Goal: Task Accomplishment & Management: Complete application form

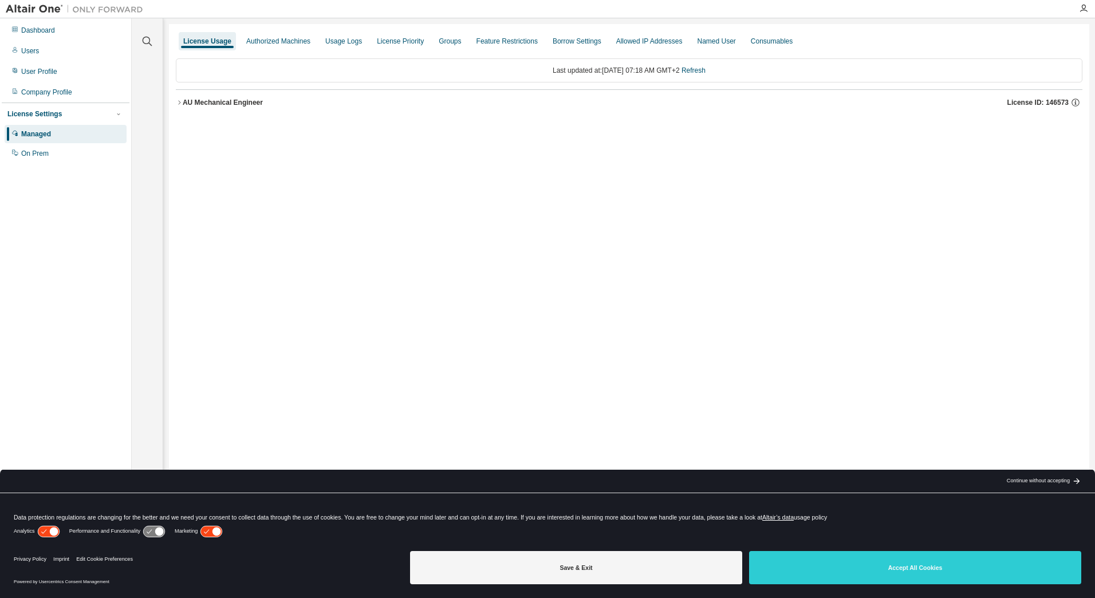
click at [179, 101] on icon "button" at bounding box center [179, 102] width 7 height 7
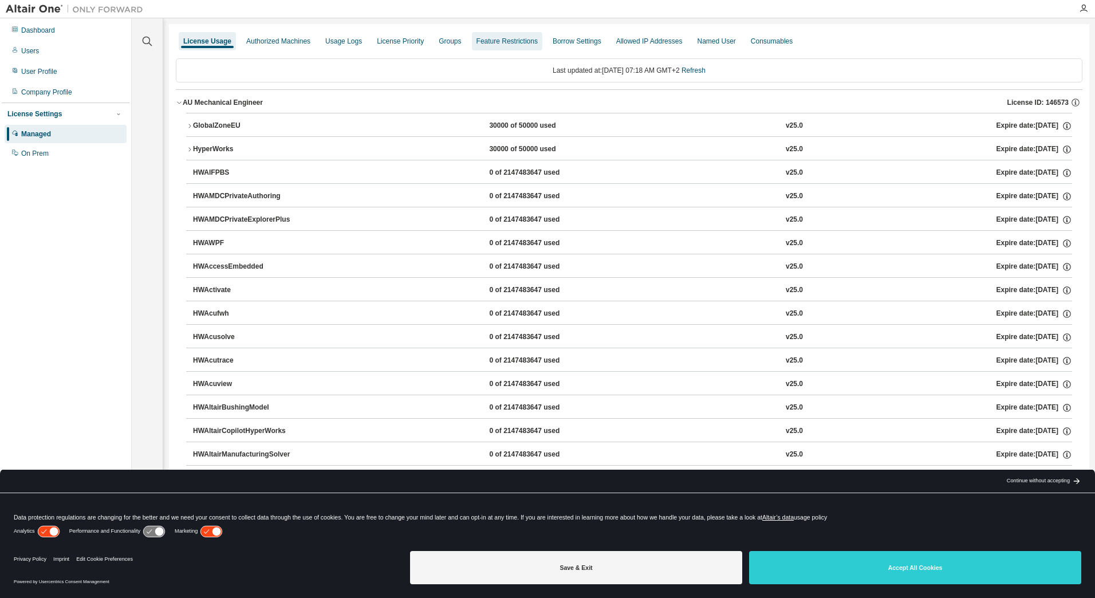
click at [439, 41] on div "Groups" at bounding box center [450, 41] width 22 height 9
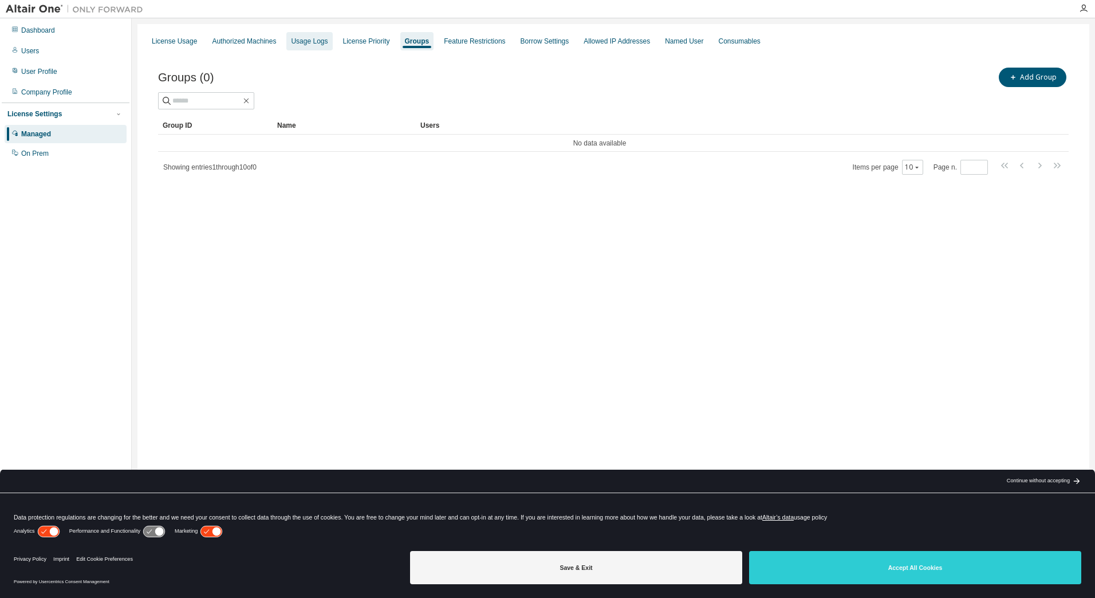
click at [322, 41] on div "Usage Logs" at bounding box center [309, 41] width 37 height 9
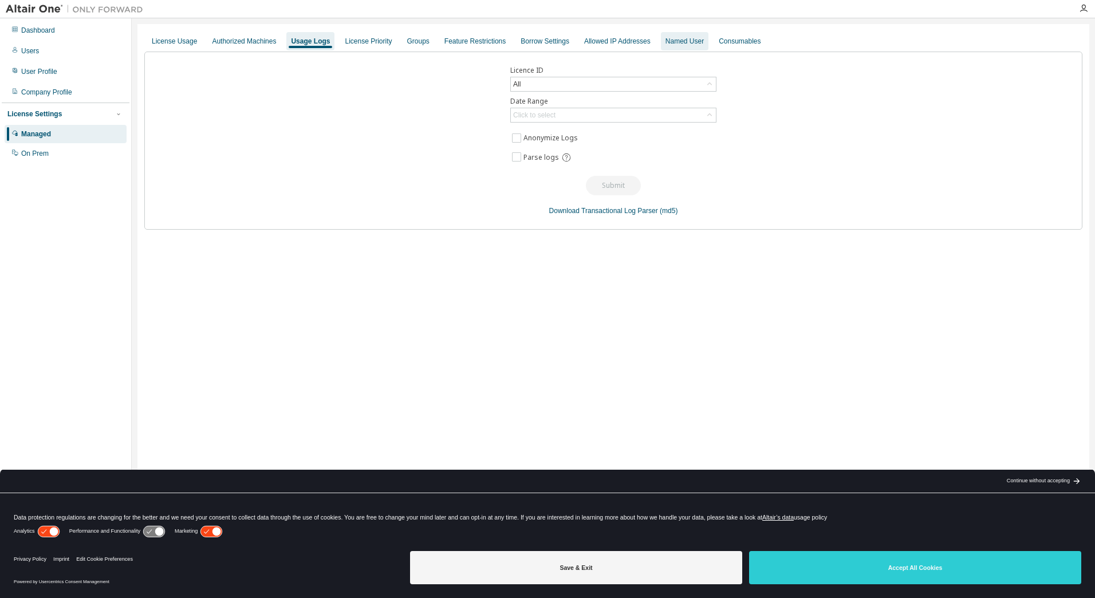
click at [683, 38] on div "Named User" at bounding box center [684, 41] width 38 height 9
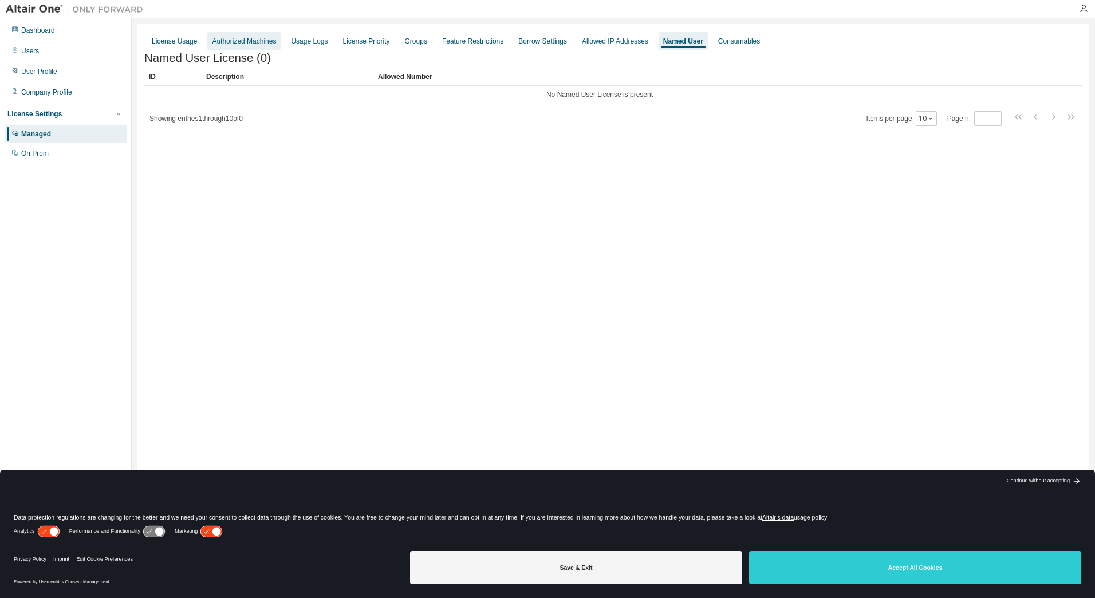
click at [230, 40] on div "Authorized Machines" at bounding box center [244, 41] width 64 height 9
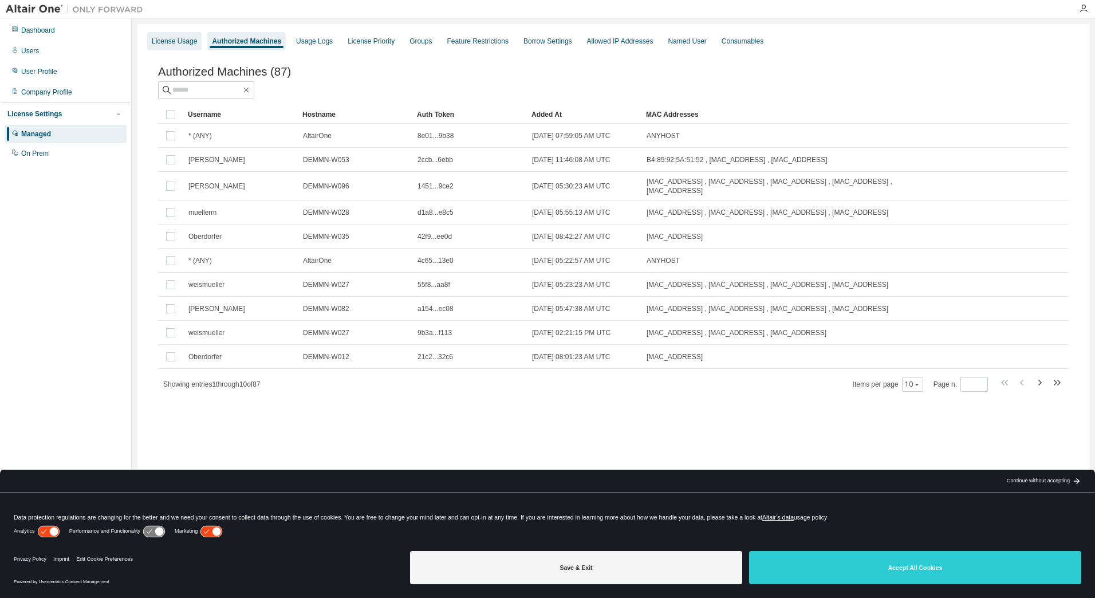
click at [179, 48] on div "License Usage" at bounding box center [174, 41] width 54 height 18
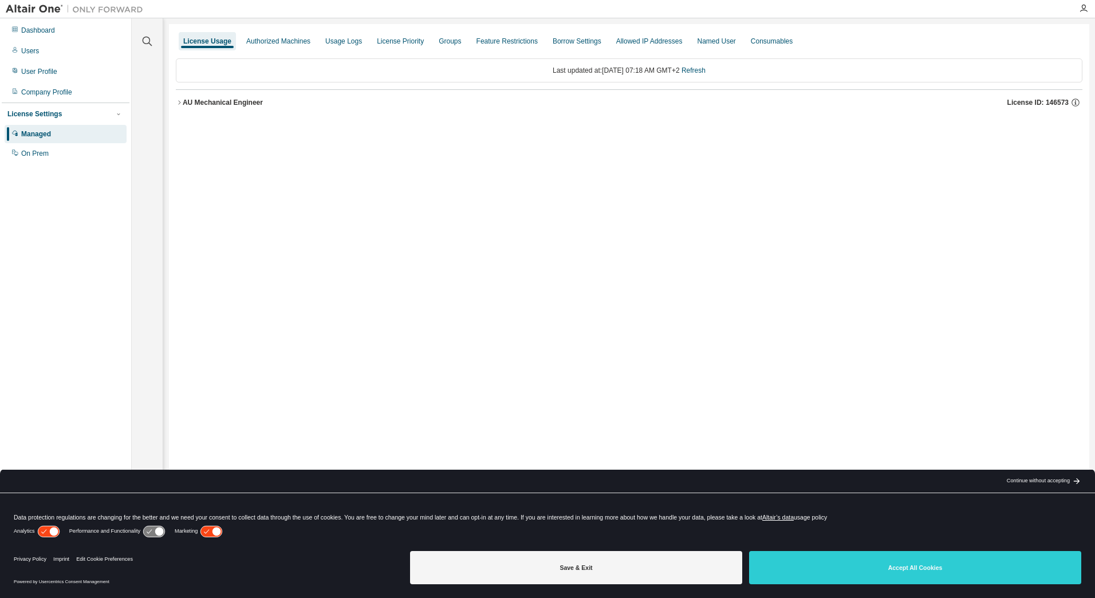
click at [182, 104] on icon "button" at bounding box center [179, 102] width 7 height 7
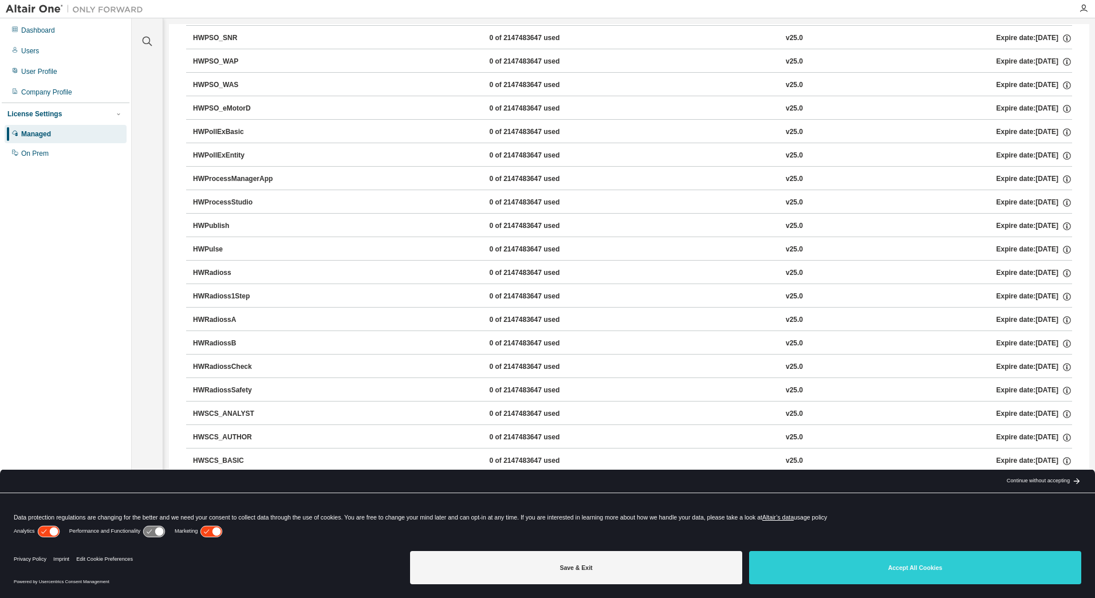
scroll to position [4505, 0]
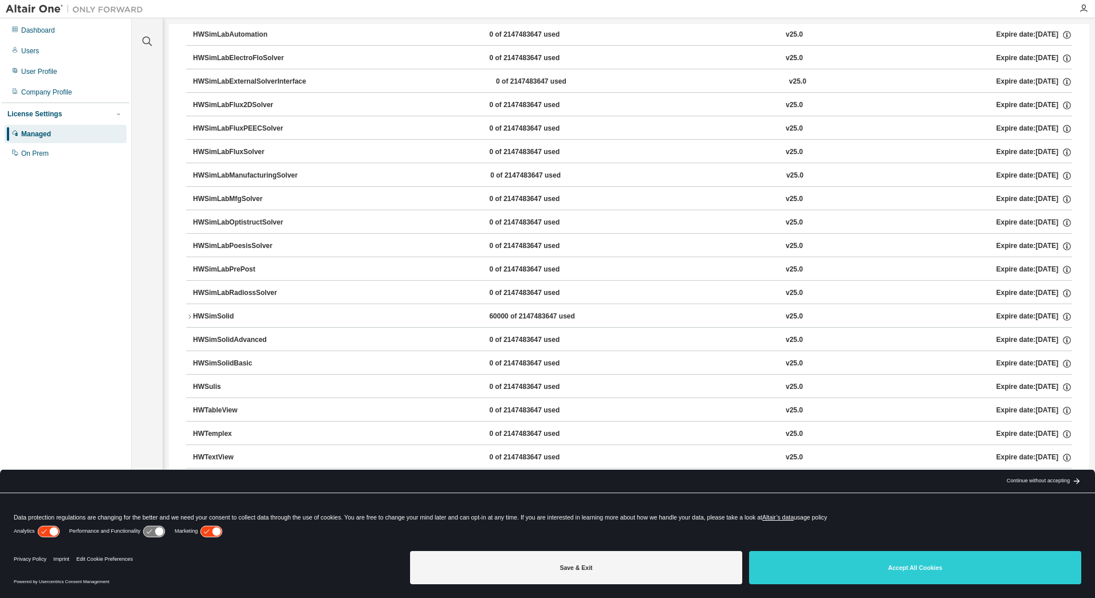
click at [229, 363] on div "HWSimSolidBasic" at bounding box center [244, 363] width 103 height 10
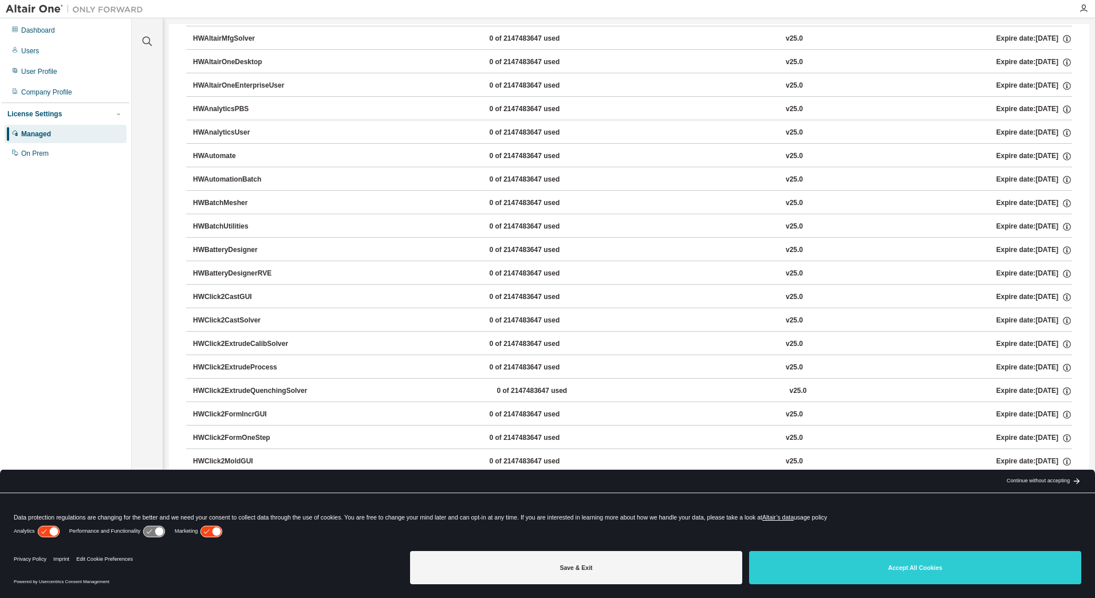
scroll to position [0, 0]
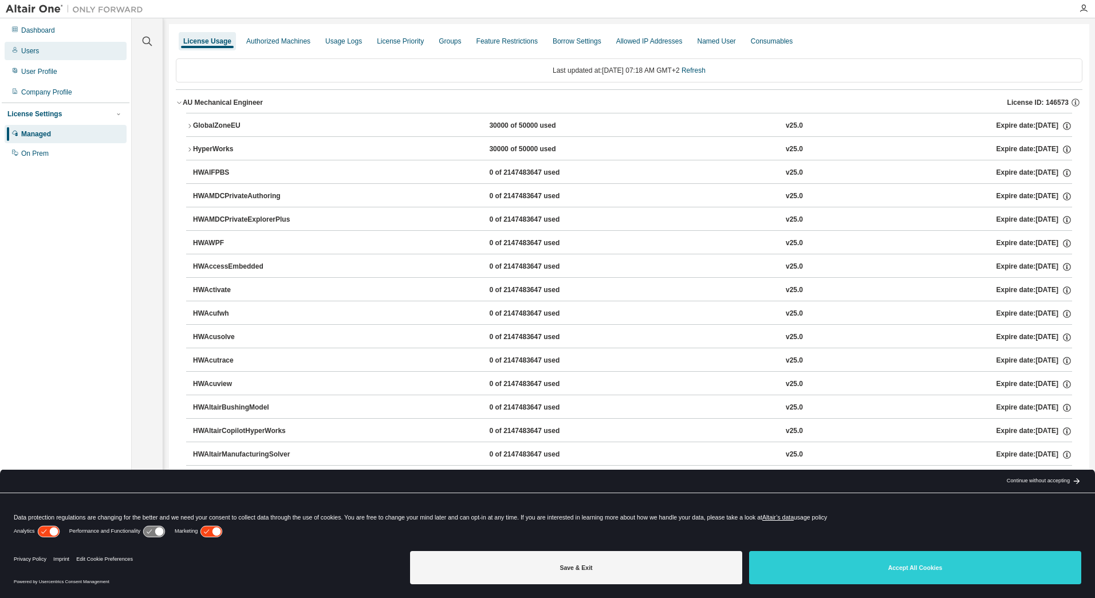
click at [65, 51] on div "Users" at bounding box center [66, 51] width 122 height 18
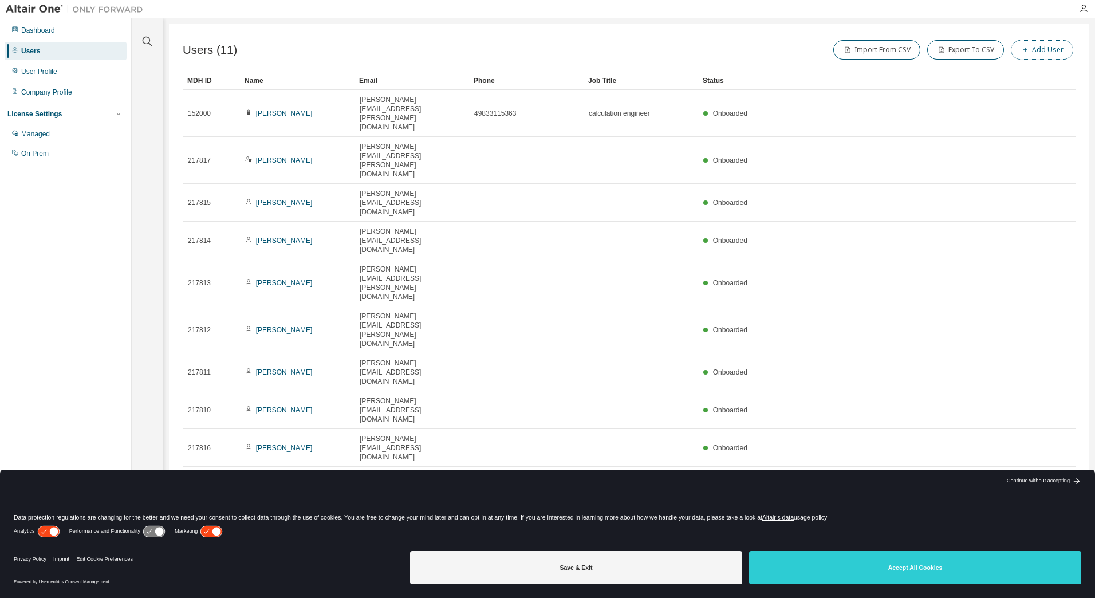
click at [1030, 46] on span "button" at bounding box center [1024, 49] width 9 height 9
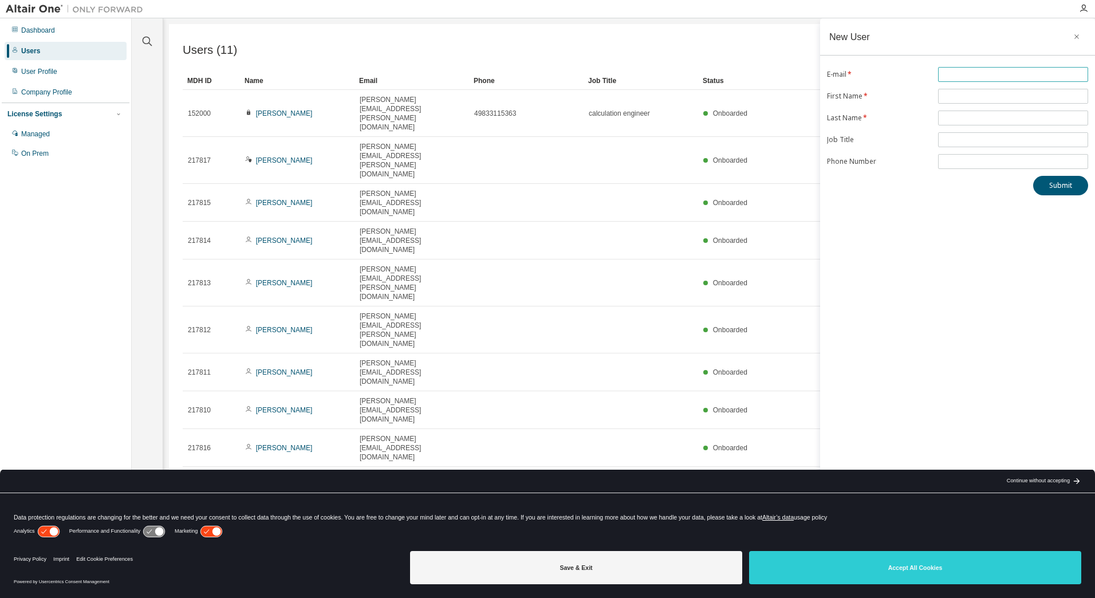
click at [1003, 72] on input "text" at bounding box center [1013, 74] width 144 height 9
type input "**********"
click at [963, 95] on input "text" at bounding box center [1013, 96] width 144 height 9
type input "********"
drag, startPoint x: 908, startPoint y: 45, endPoint x: 916, endPoint y: 72, distance: 28.3
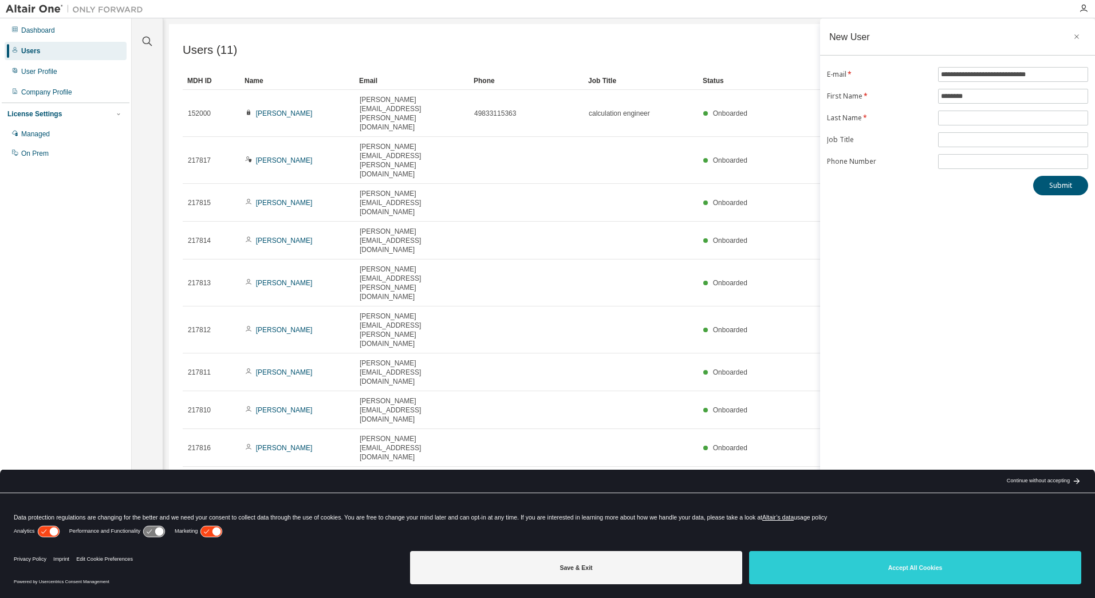
click at [908, 45] on div "New User" at bounding box center [957, 36] width 275 height 37
click at [956, 115] on input "text" at bounding box center [1013, 117] width 144 height 9
type input "*******"
click at [967, 139] on input "text" at bounding box center [1013, 139] width 144 height 9
type input "**********"
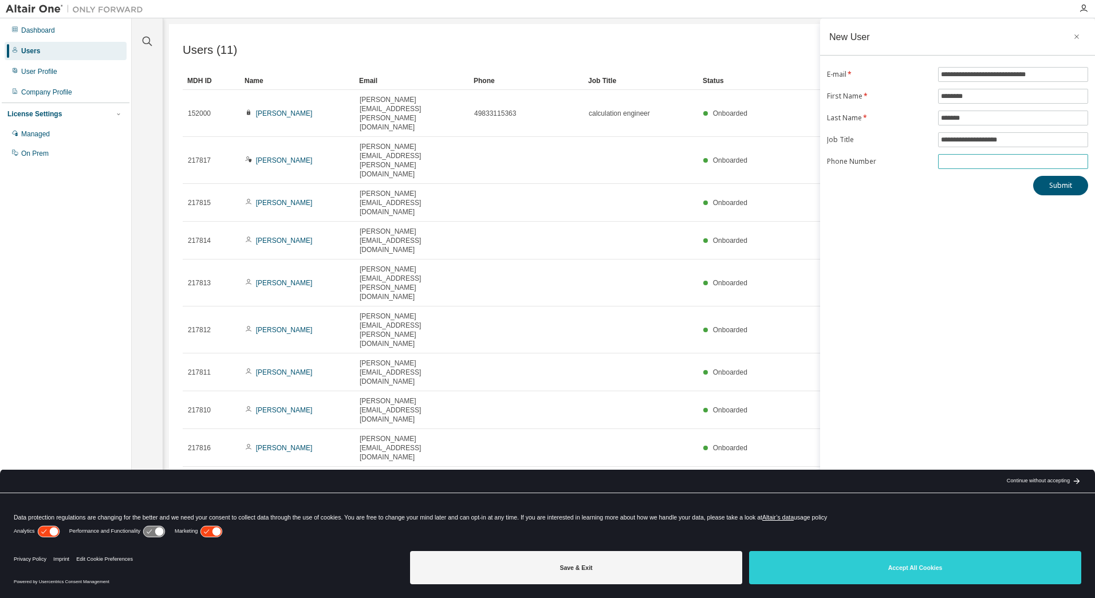
click at [1006, 157] on input "tel" at bounding box center [1013, 161] width 144 height 9
click at [1051, 180] on button "Submit" at bounding box center [1060, 185] width 55 height 19
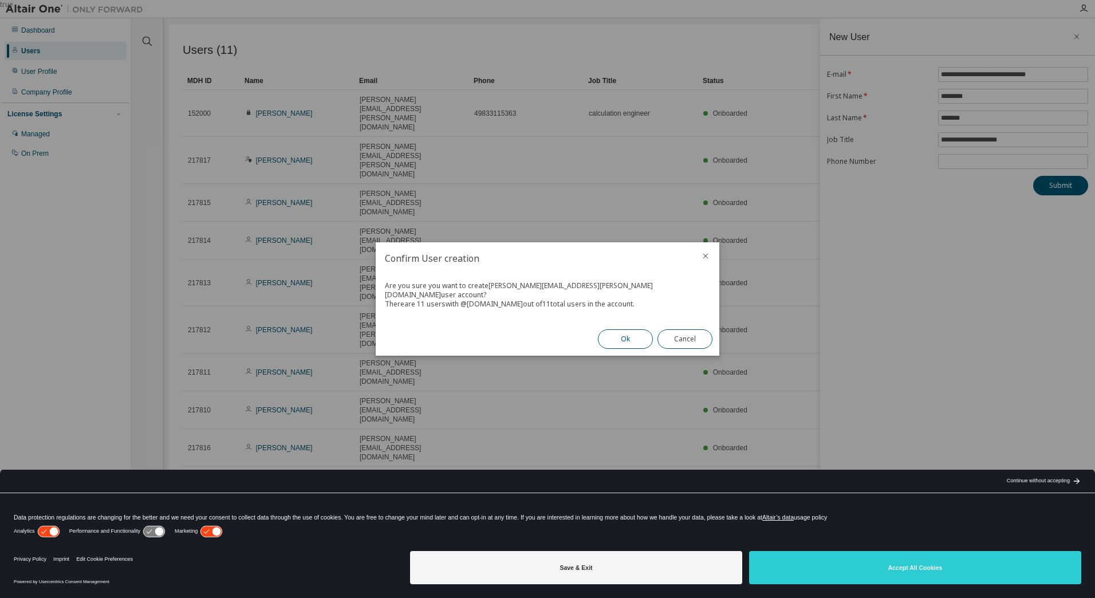
click at [636, 329] on button "Ok" at bounding box center [625, 338] width 55 height 19
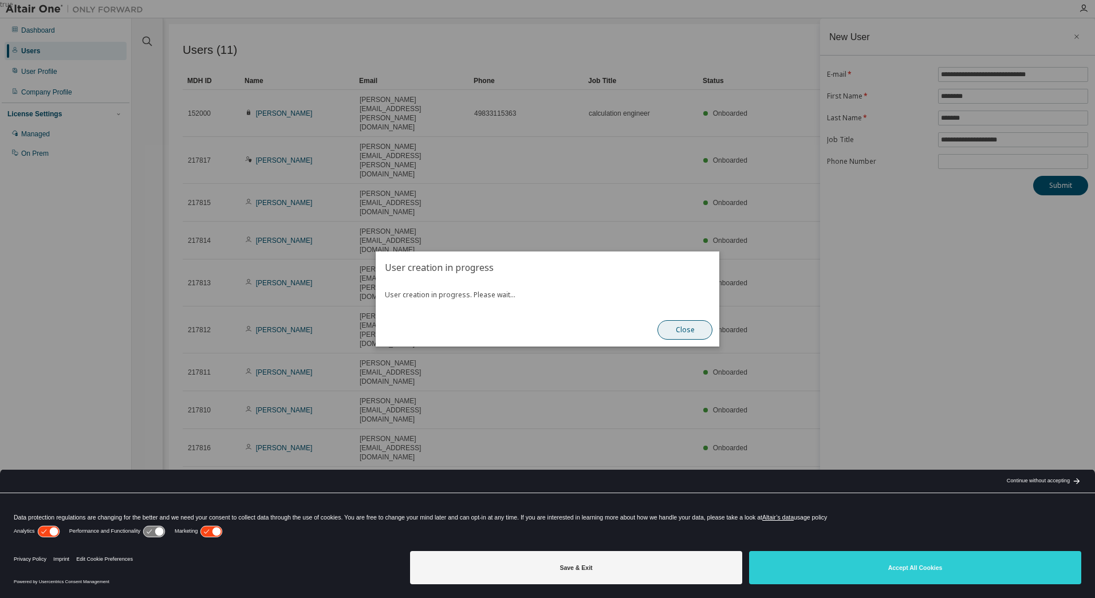
click at [710, 331] on button "Close" at bounding box center [684, 329] width 55 height 19
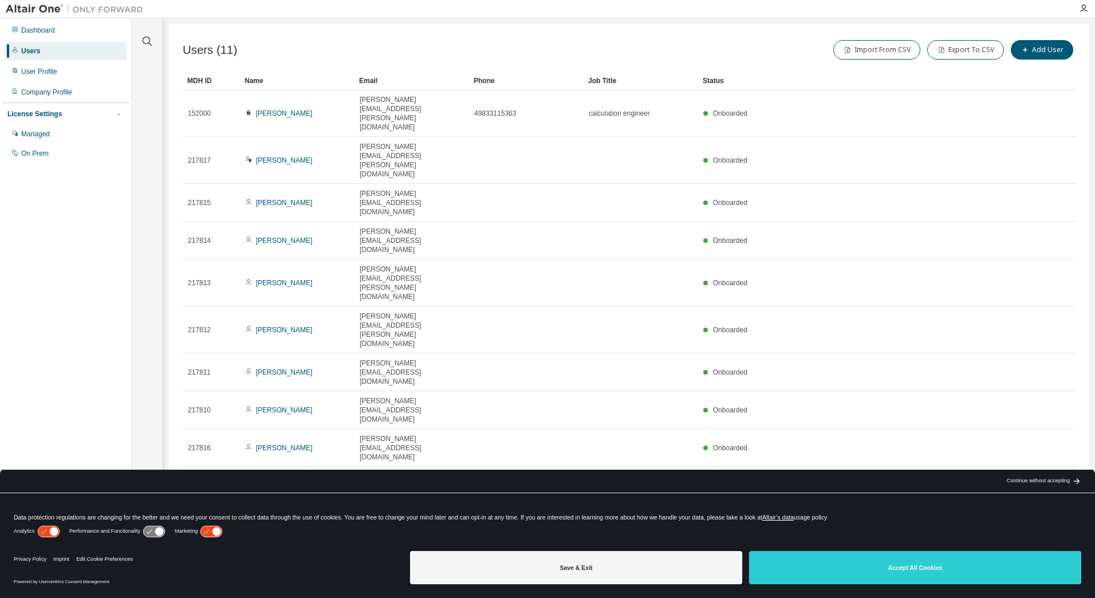
click at [1050, 521] on icon "button" at bounding box center [1046, 528] width 14 height 14
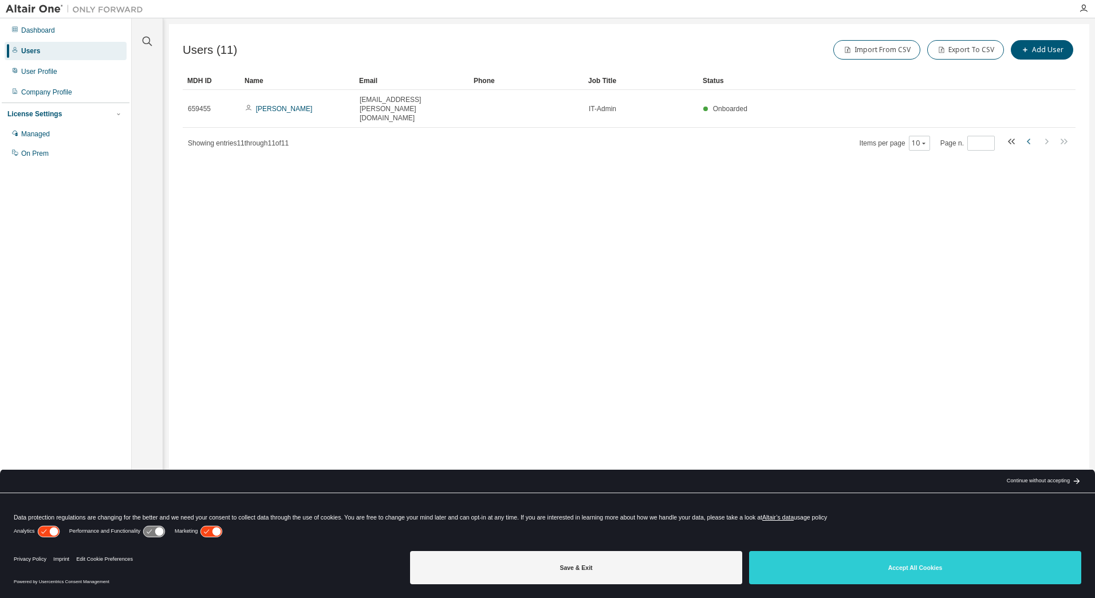
click at [1024, 135] on icon "button" at bounding box center [1029, 142] width 14 height 14
type input "*"
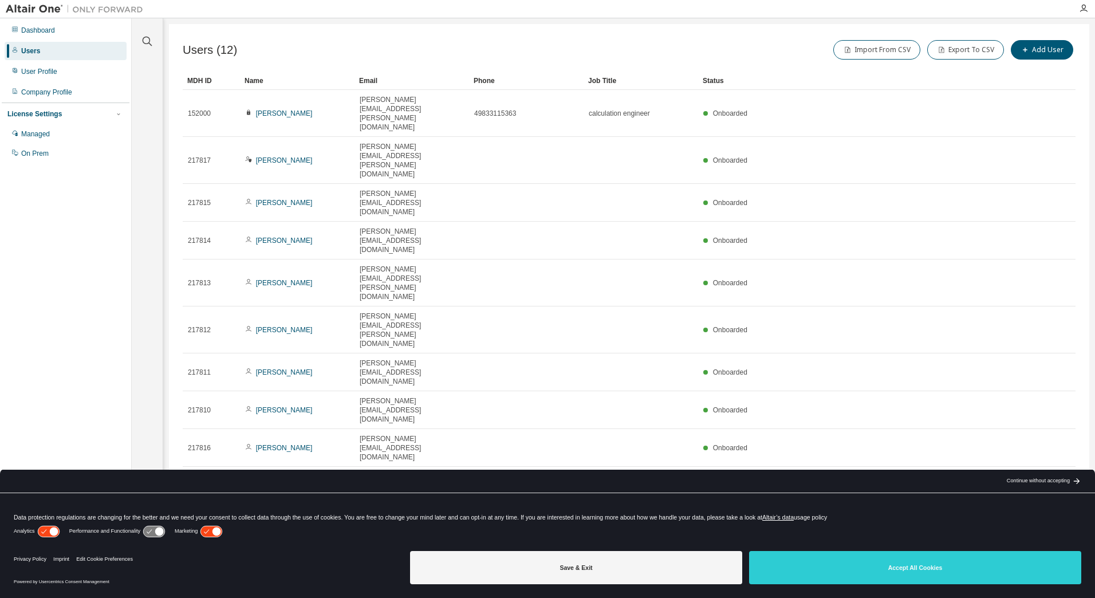
click at [59, 56] on div "Users" at bounding box center [66, 51] width 122 height 18
click at [54, 33] on div "Dashboard" at bounding box center [38, 30] width 34 height 9
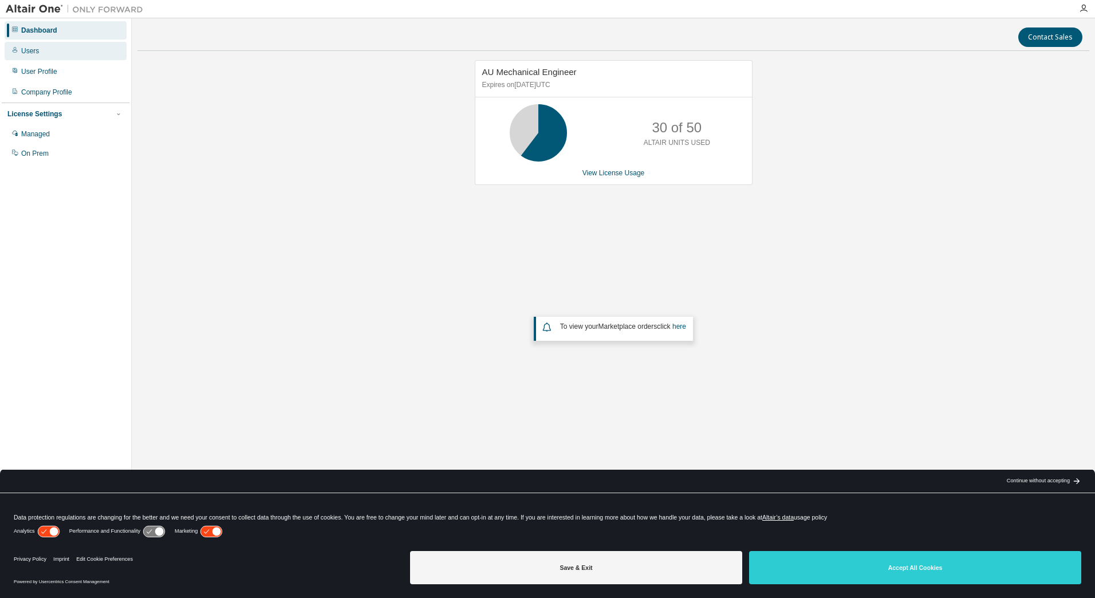
click at [49, 49] on div "Users" at bounding box center [66, 51] width 122 height 18
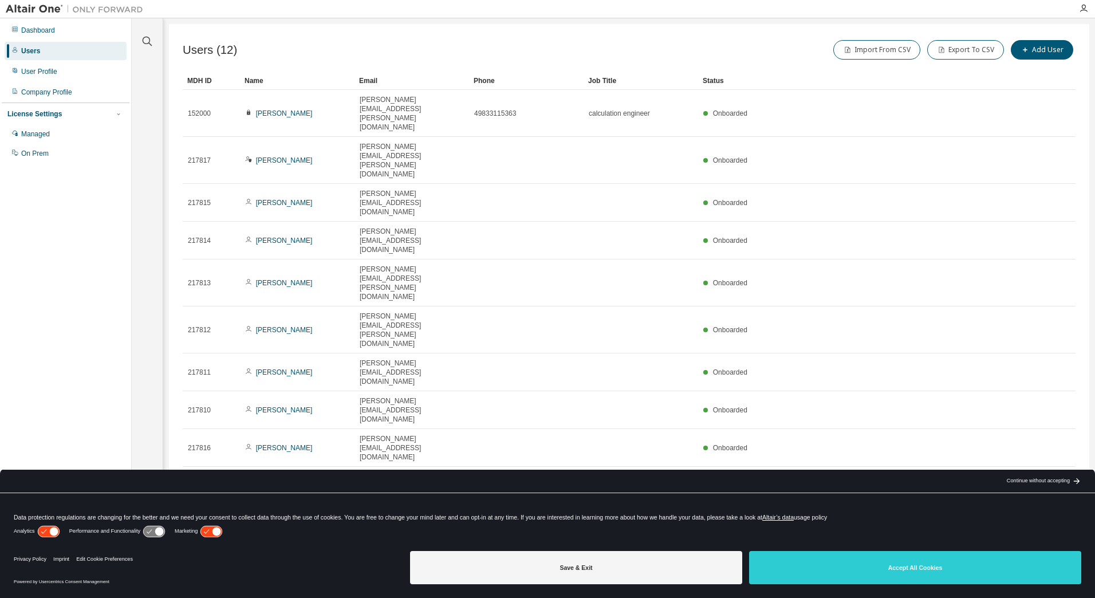
click at [1044, 521] on icon "button" at bounding box center [1046, 528] width 14 height 14
type input "*"
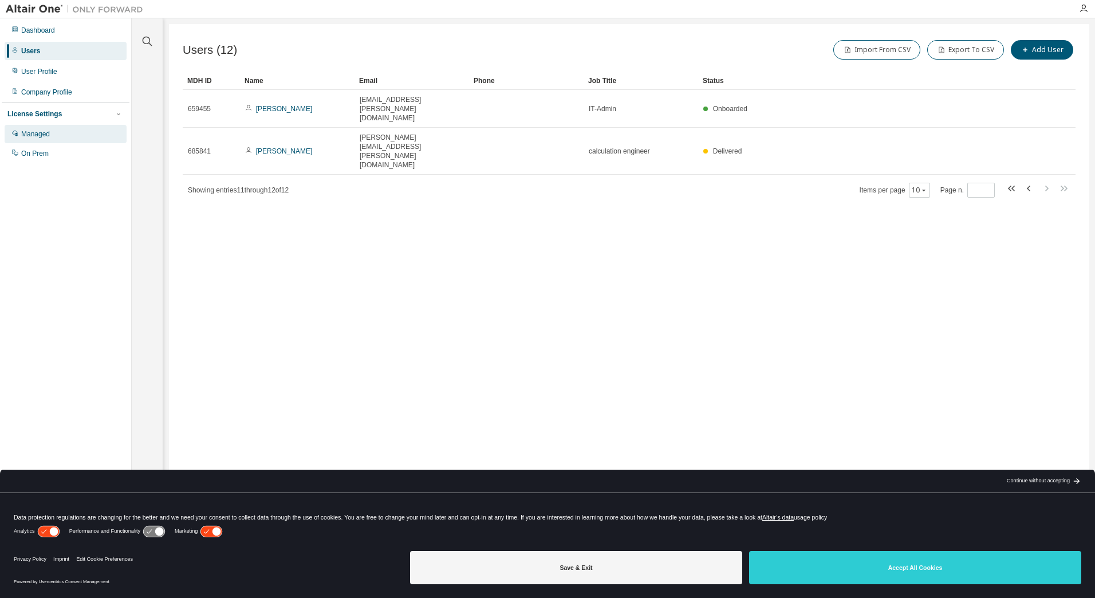
click at [84, 139] on div "Managed" at bounding box center [66, 134] width 122 height 18
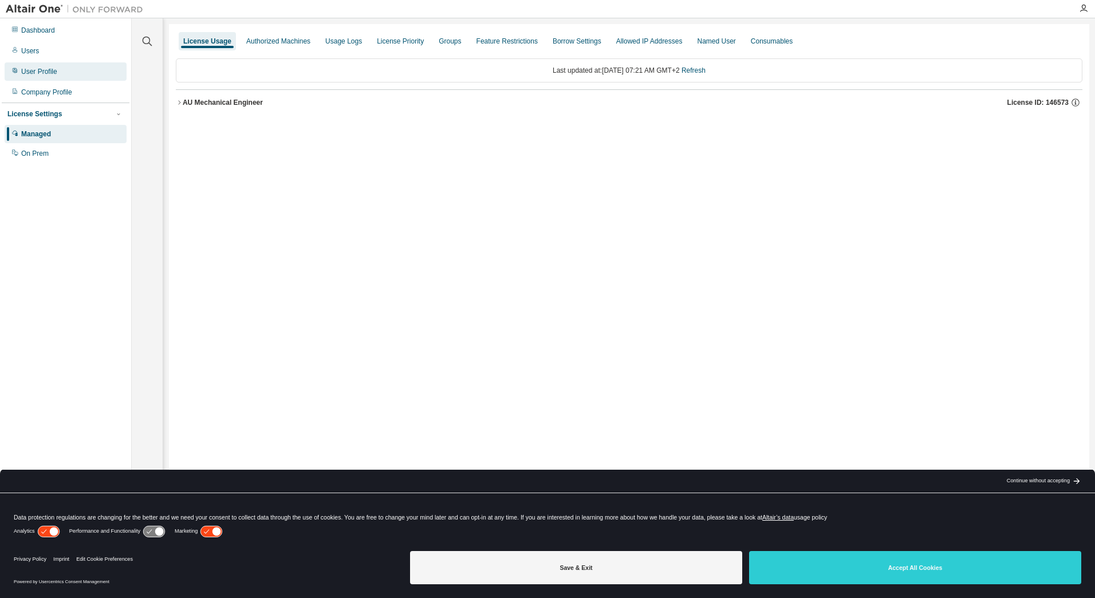
click at [62, 76] on div "User Profile" at bounding box center [66, 71] width 122 height 18
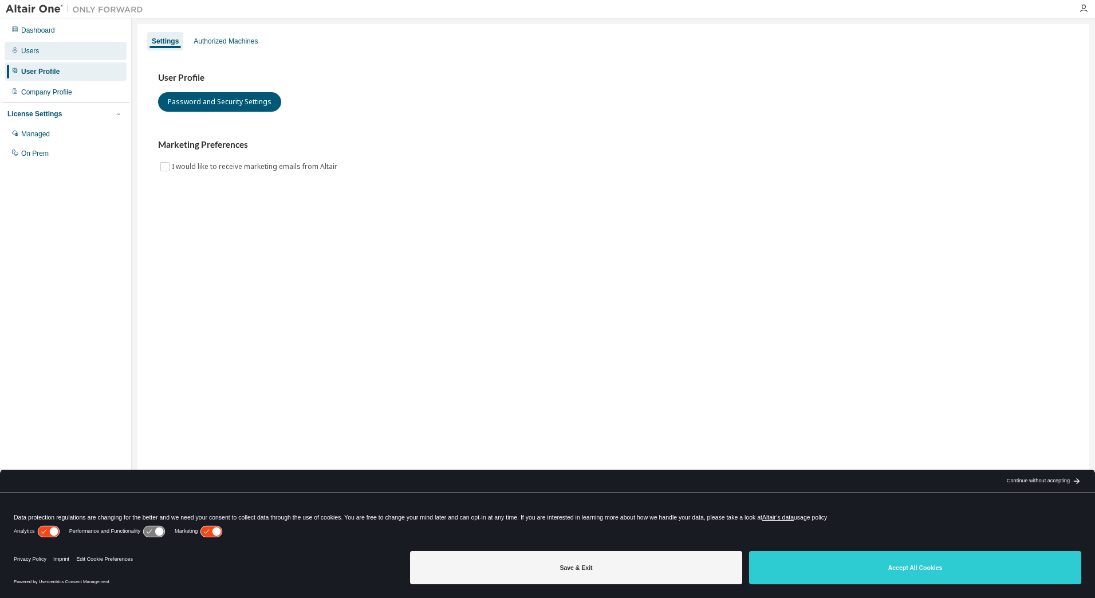
click at [53, 54] on div "Users" at bounding box center [66, 51] width 122 height 18
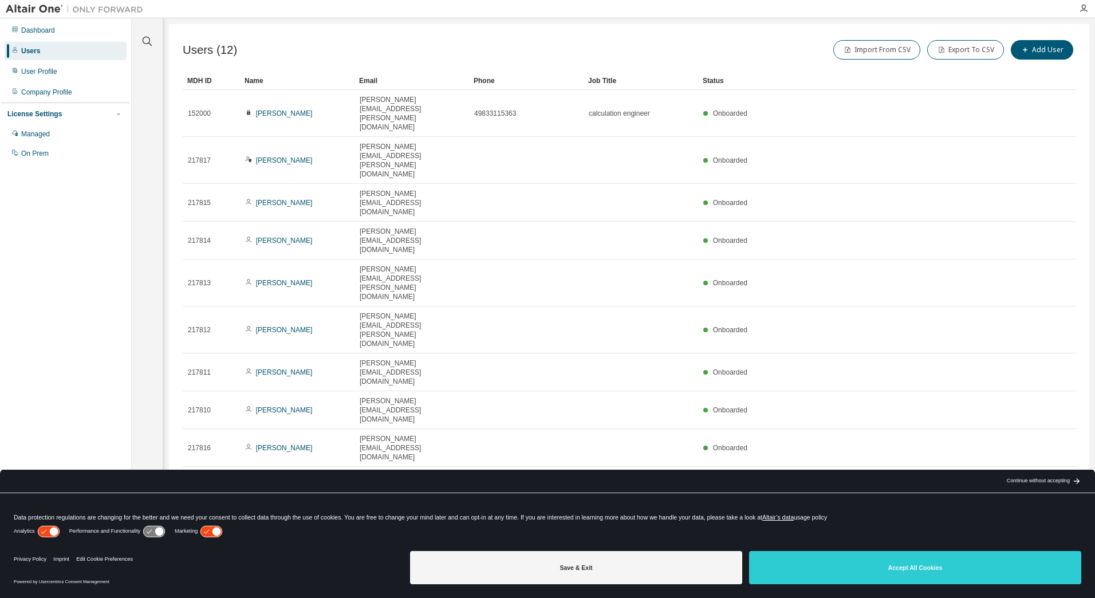
click at [1049, 521] on icon "button" at bounding box center [1046, 528] width 14 height 14
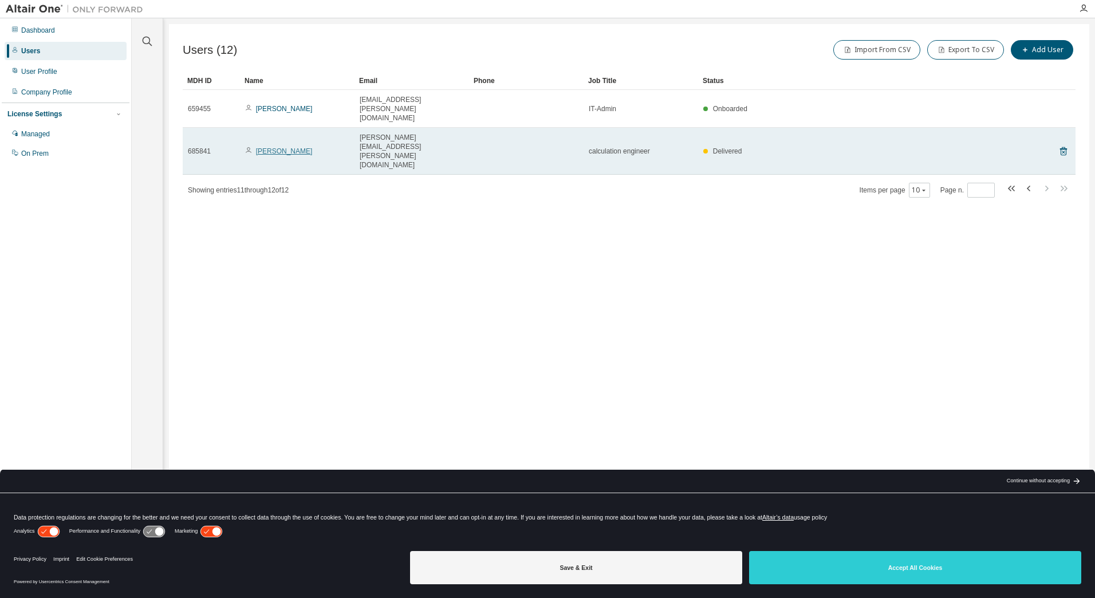
click at [294, 147] on link "[PERSON_NAME]" at bounding box center [284, 151] width 57 height 8
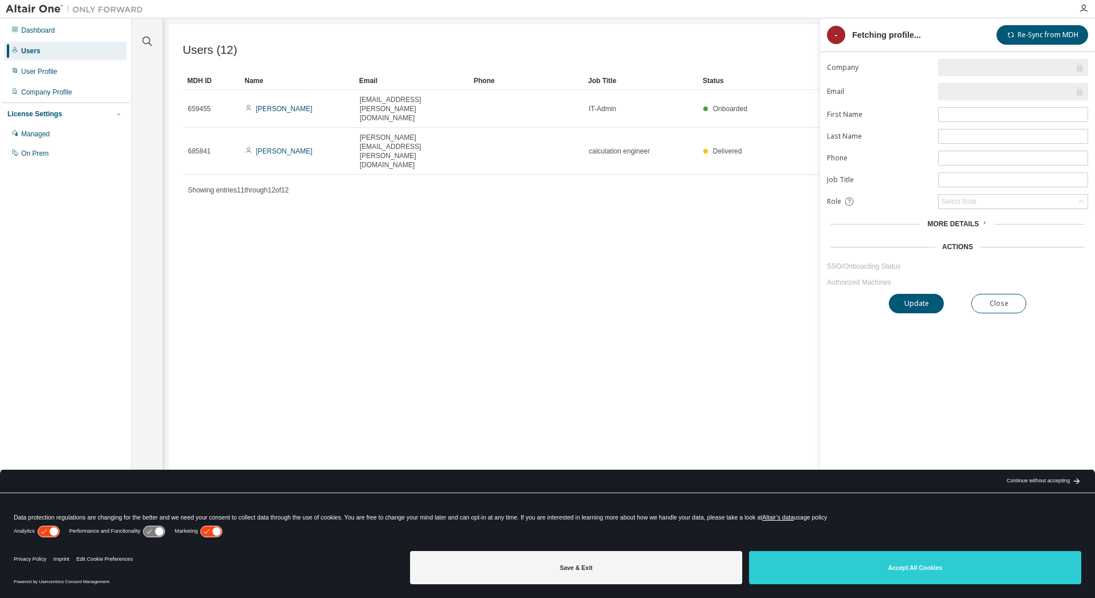
type input "*"
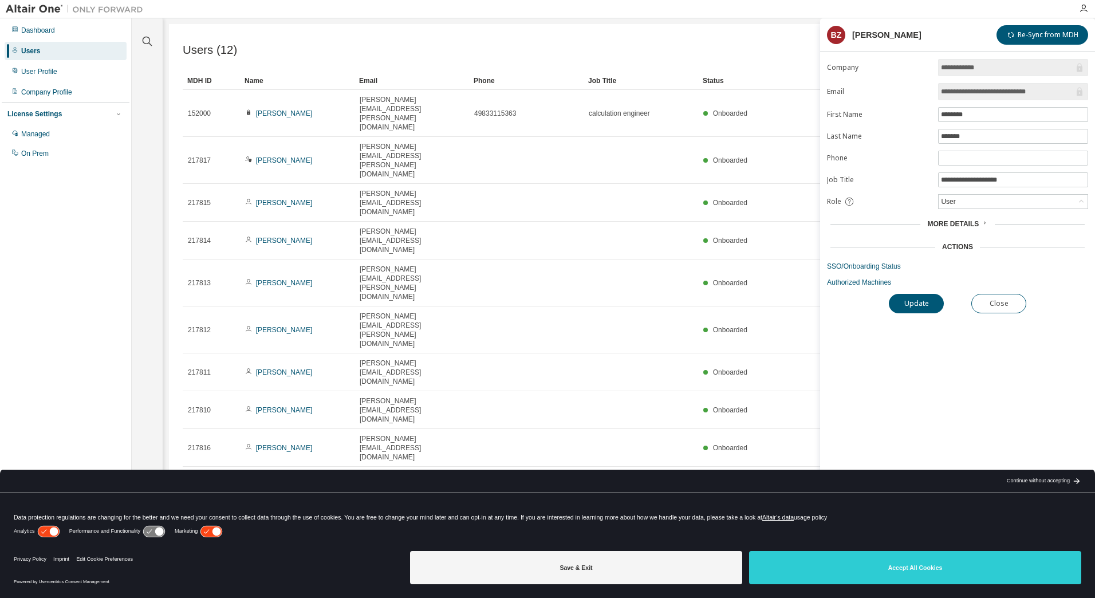
click at [940, 223] on span "More Details" at bounding box center [953, 224] width 52 height 8
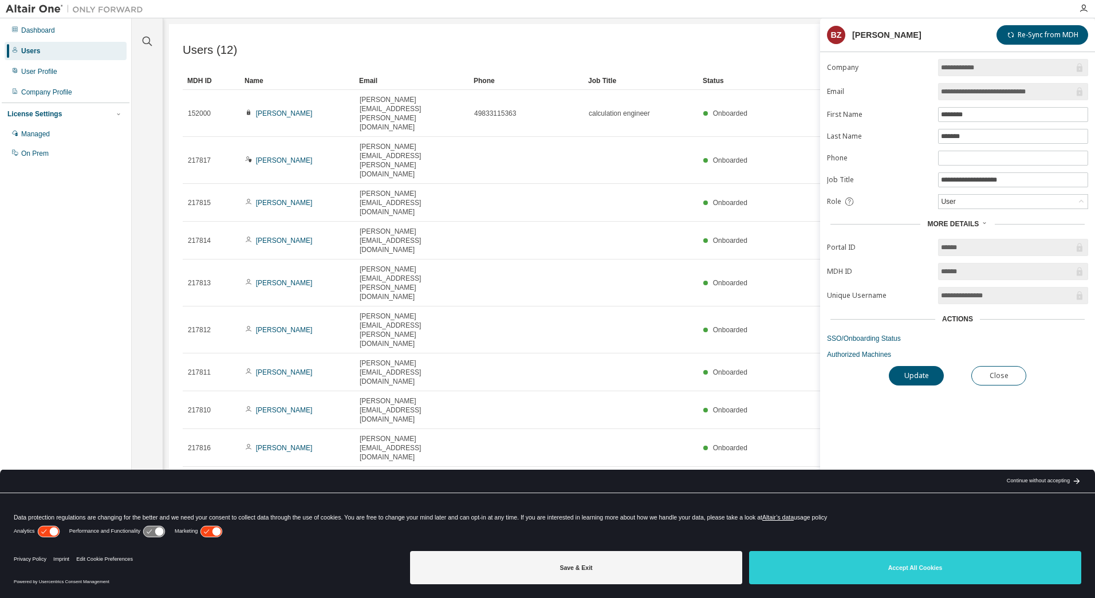
click at [956, 320] on div "Actions" at bounding box center [957, 318] width 31 height 9
click at [53, 133] on div "Managed" at bounding box center [66, 134] width 122 height 18
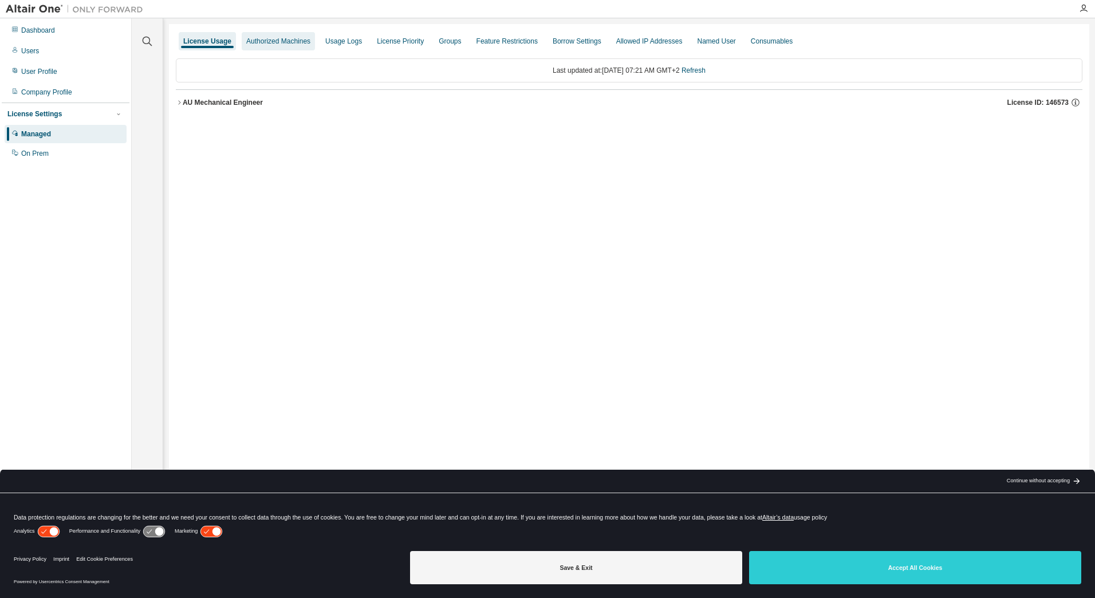
click at [281, 41] on div "Authorized Machines" at bounding box center [278, 41] width 64 height 9
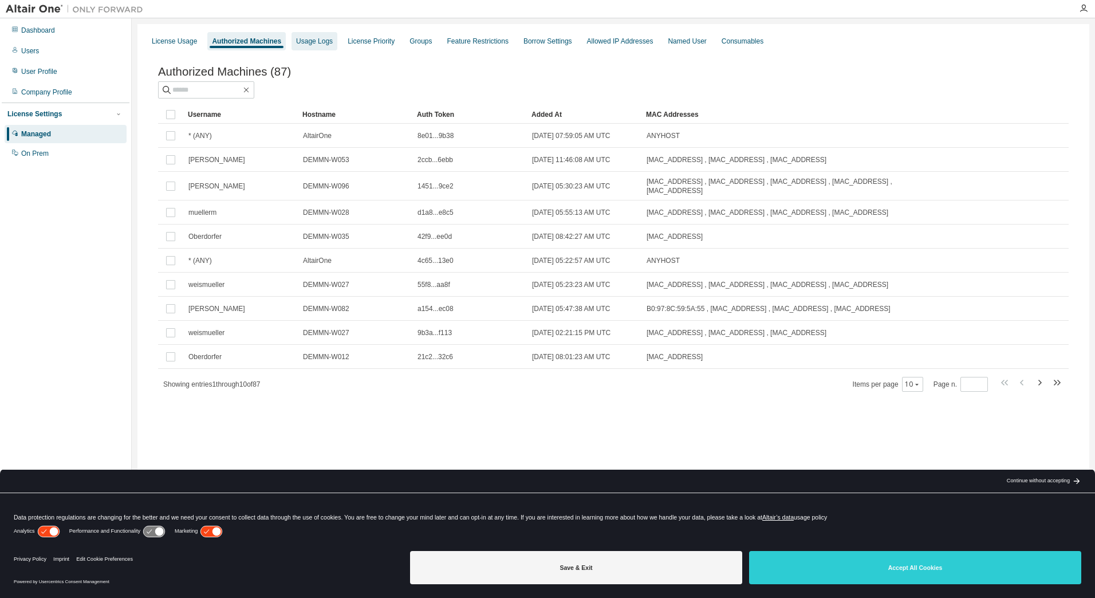
click at [306, 48] on div "Usage Logs" at bounding box center [314, 41] width 46 height 18
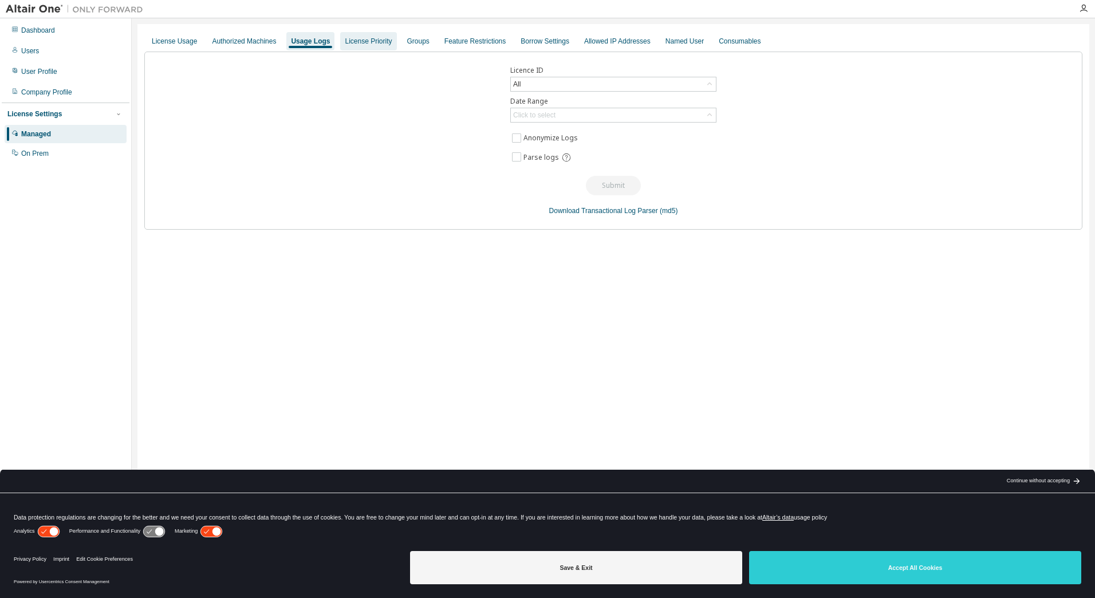
click at [379, 46] on div "License Priority" at bounding box center [368, 41] width 56 height 18
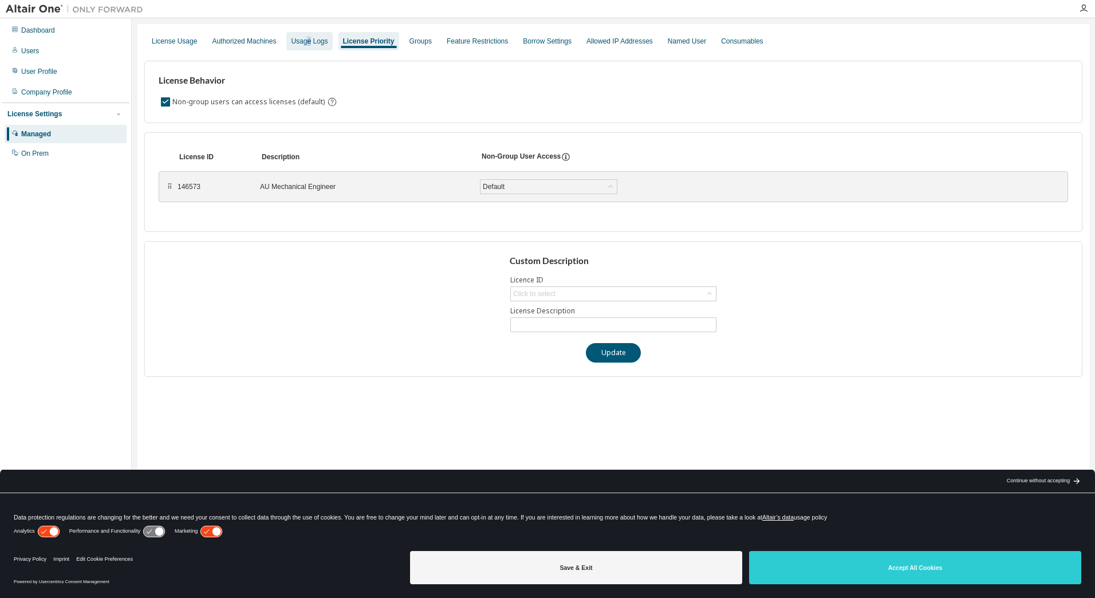
click at [305, 44] on div "Usage Logs" at bounding box center [309, 41] width 37 height 9
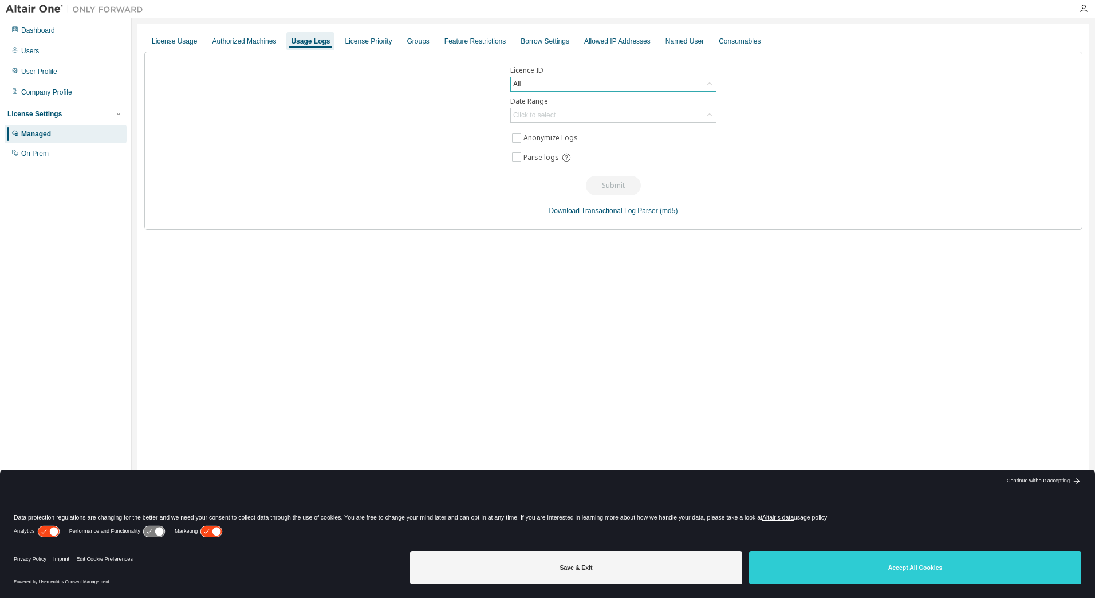
click at [697, 84] on div "All" at bounding box center [613, 84] width 205 height 14
click at [677, 136] on li "146573 - AU Mechanical Engineer" at bounding box center [612, 131] width 203 height 15
click at [620, 119] on div "Click to select" at bounding box center [613, 115] width 205 height 14
click at [610, 145] on li "Last 30 days" at bounding box center [612, 147] width 203 height 15
click at [616, 189] on button "Submit" at bounding box center [613, 185] width 55 height 19
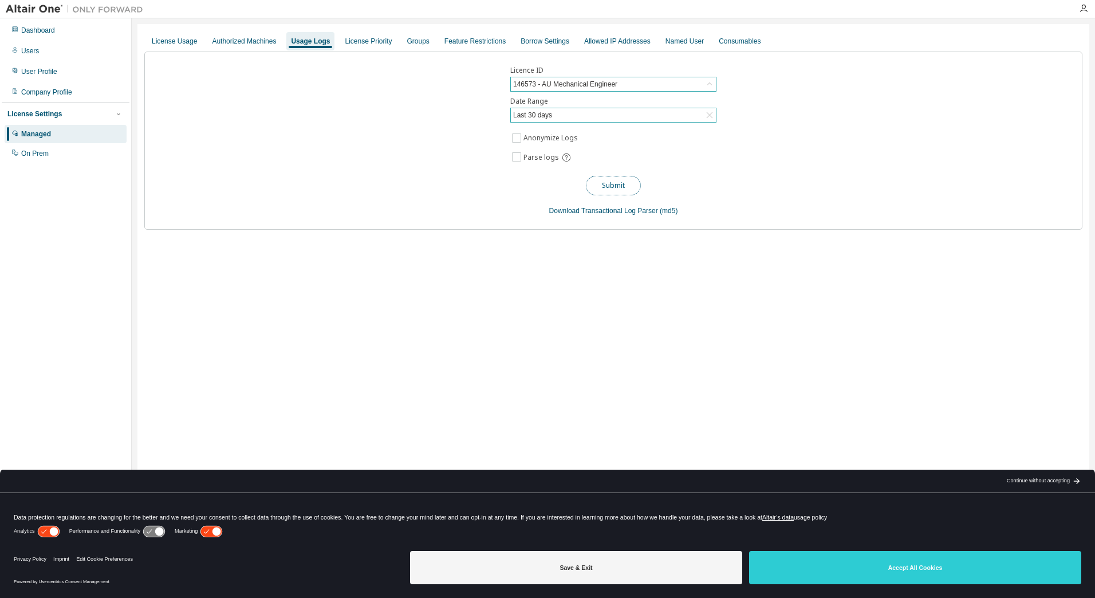
click at [618, 183] on button "Submit" at bounding box center [613, 185] width 55 height 19
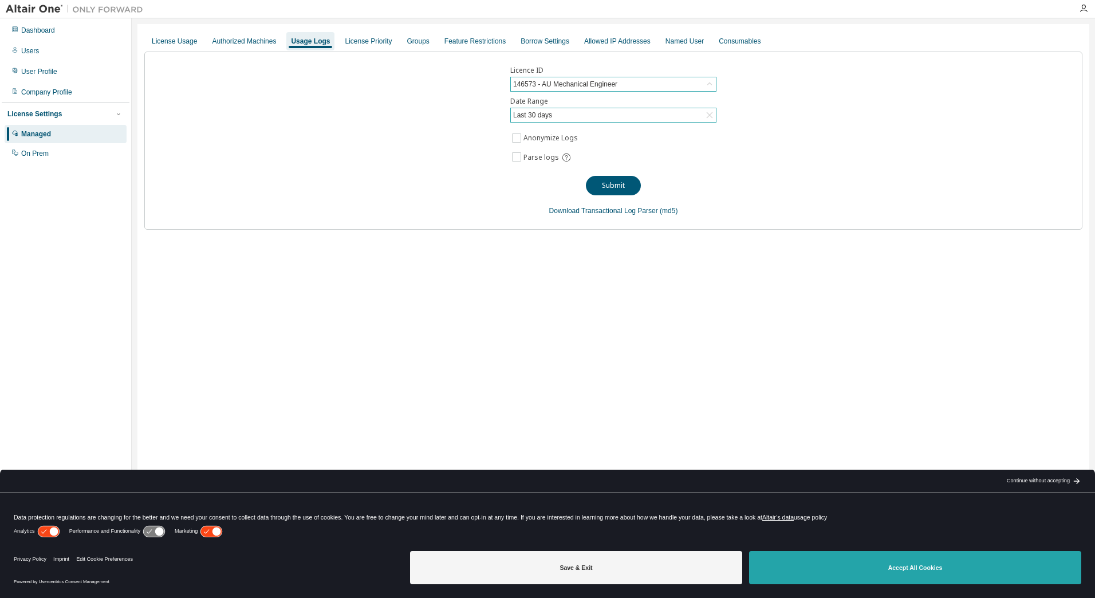
click at [858, 567] on button "Accept All Cookies" at bounding box center [915, 567] width 332 height 33
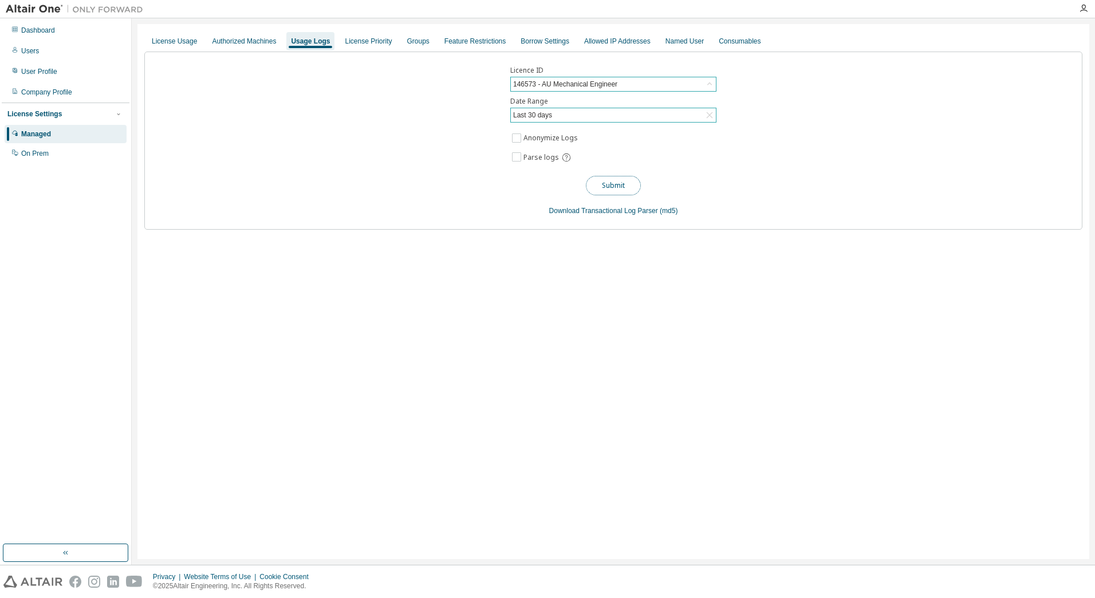
click at [610, 182] on button "Submit" at bounding box center [613, 185] width 55 height 19
click at [44, 73] on div "User Profile" at bounding box center [39, 71] width 36 height 9
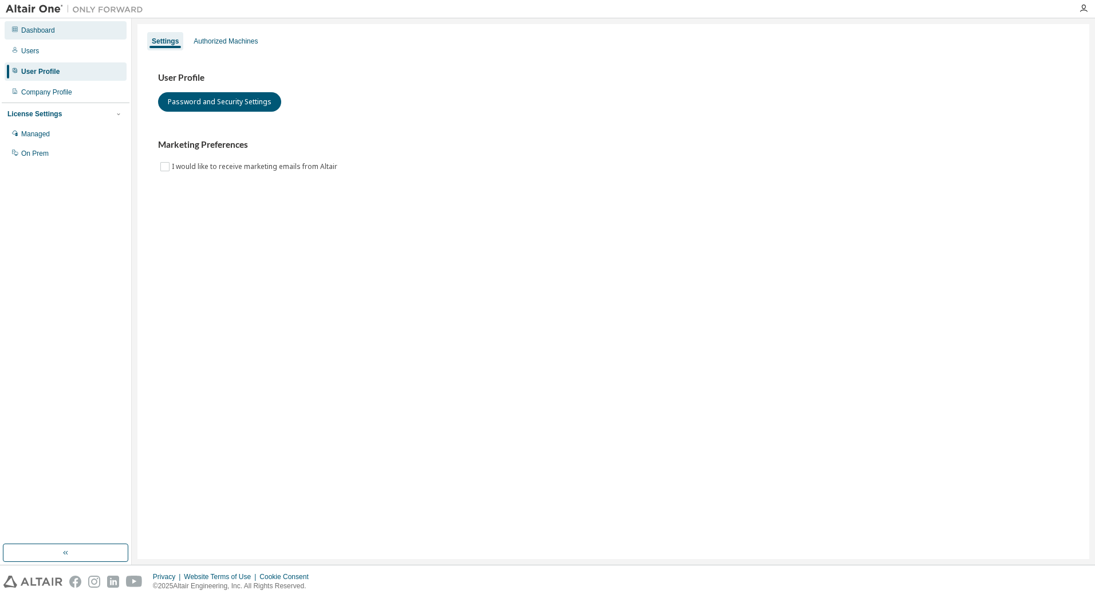
click at [46, 37] on div "Dashboard" at bounding box center [66, 30] width 122 height 18
